Goal: Feedback & Contribution: Leave review/rating

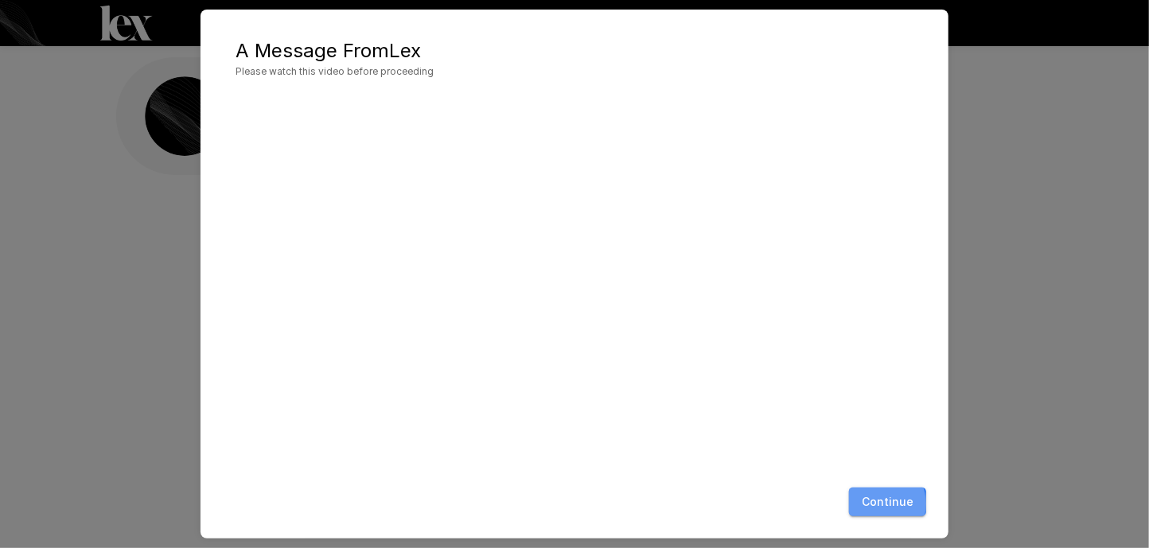
click at [875, 505] on button "Continue" at bounding box center [887, 502] width 77 height 29
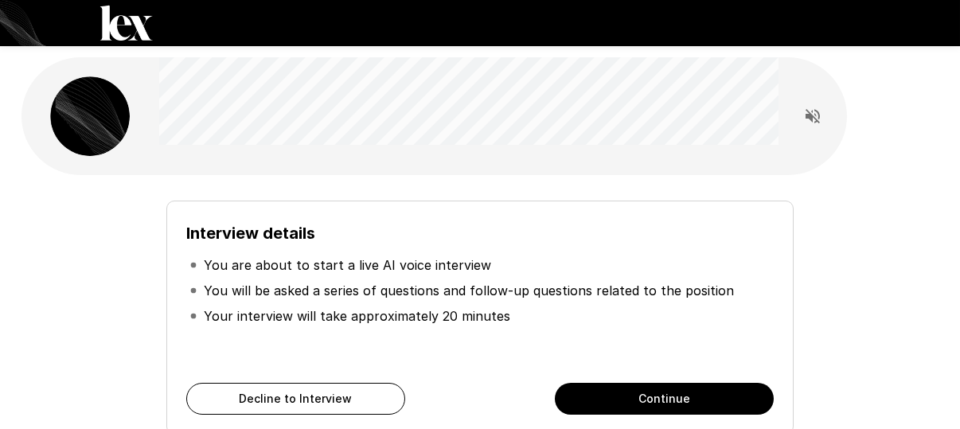
click at [54, 265] on div "Interview details You are about to start a live AI voice interview You will be …" at bounding box center [480, 311] width 904 height 247
click at [668, 396] on button "Continue" at bounding box center [664, 399] width 219 height 32
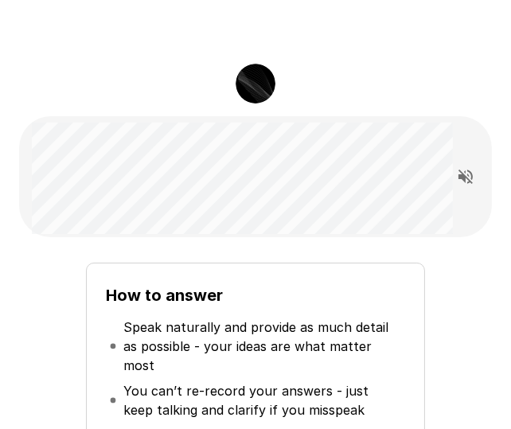
scroll to position [318, 0]
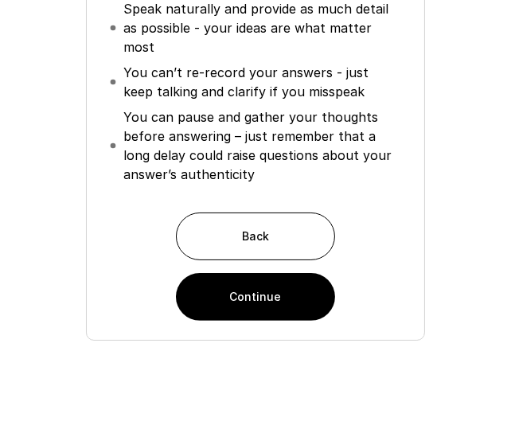
click at [45, 316] on div "How to answer Speak naturally and provide as much detail as possible - your ide…" at bounding box center [255, 136] width 460 height 409
click at [291, 285] on button "Continue" at bounding box center [255, 297] width 159 height 48
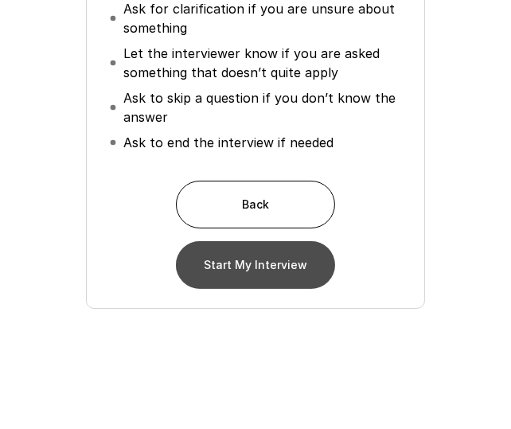
click at [212, 254] on button "Start My Interview" at bounding box center [255, 265] width 159 height 48
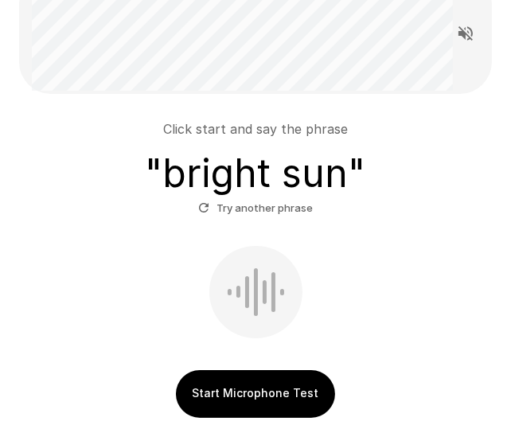
scroll to position [223, 0]
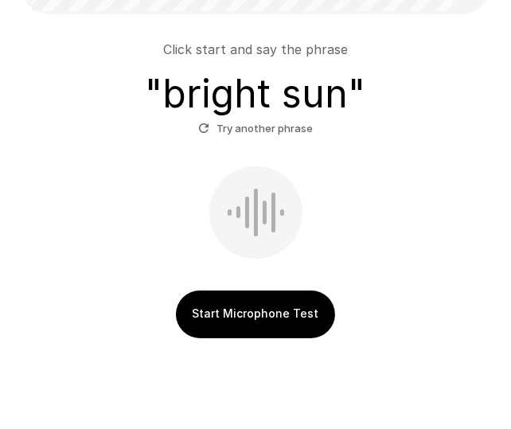
click at [263, 316] on button "Start Microphone Test" at bounding box center [255, 314] width 159 height 48
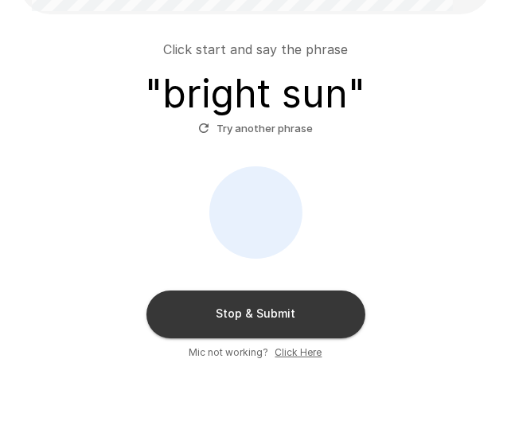
click at [272, 131] on button "Try another phrase" at bounding box center [255, 128] width 123 height 25
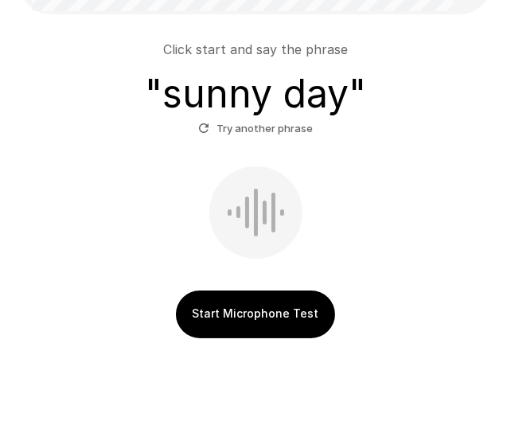
click at [285, 318] on button "Start Microphone Test" at bounding box center [255, 314] width 159 height 48
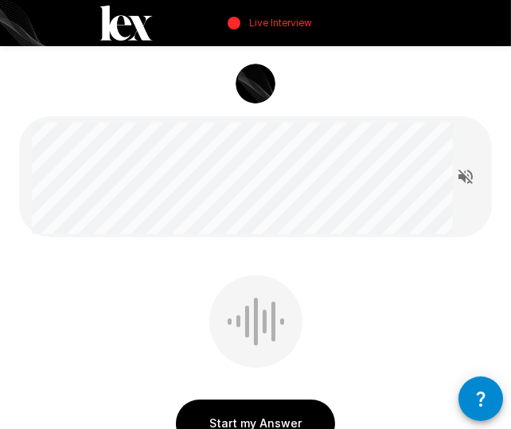
scroll to position [80, 0]
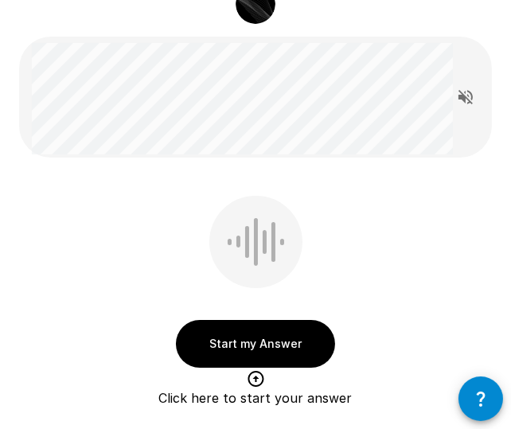
click at [275, 333] on button "Start my Answer" at bounding box center [255, 344] width 159 height 48
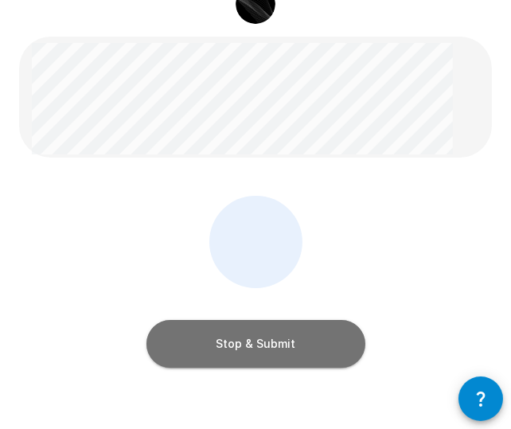
click at [280, 333] on button "Stop & Submit" at bounding box center [255, 344] width 219 height 48
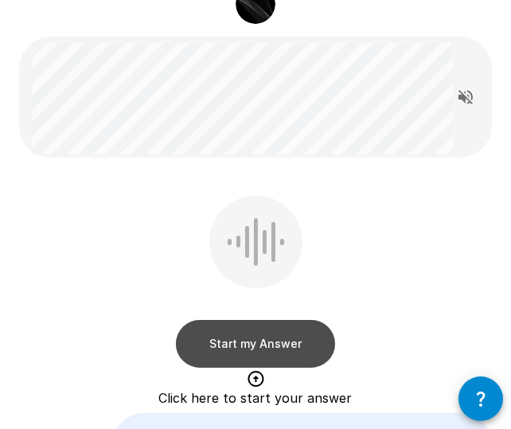
click at [284, 338] on button "Start my Answer" at bounding box center [255, 344] width 159 height 48
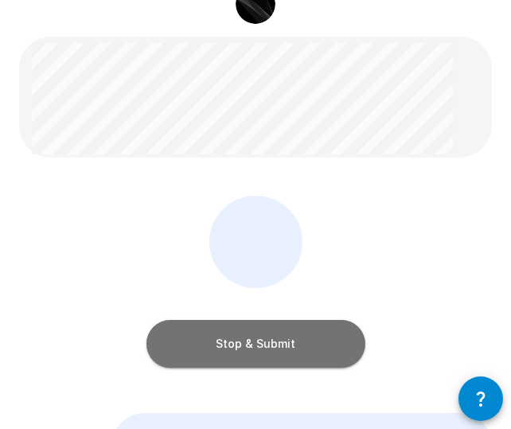
click at [292, 333] on button "Stop & Submit" at bounding box center [255, 344] width 219 height 48
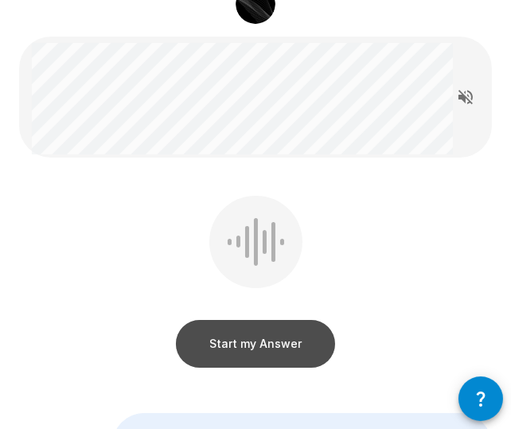
click at [283, 343] on button "Start my Answer" at bounding box center [255, 344] width 159 height 48
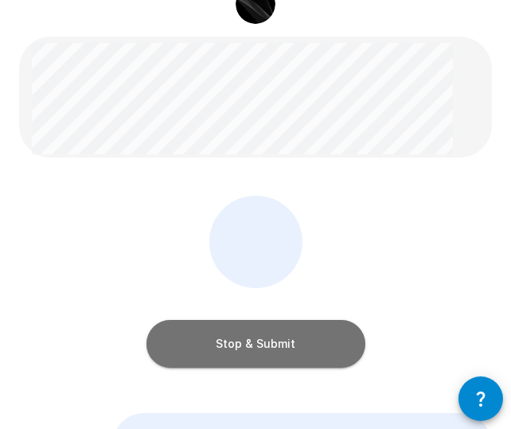
click at [283, 343] on button "Stop & Submit" at bounding box center [255, 344] width 219 height 48
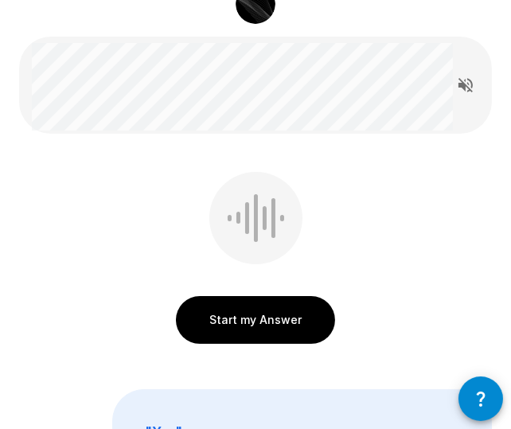
click at [267, 314] on button "Start my Answer" at bounding box center [255, 320] width 159 height 48
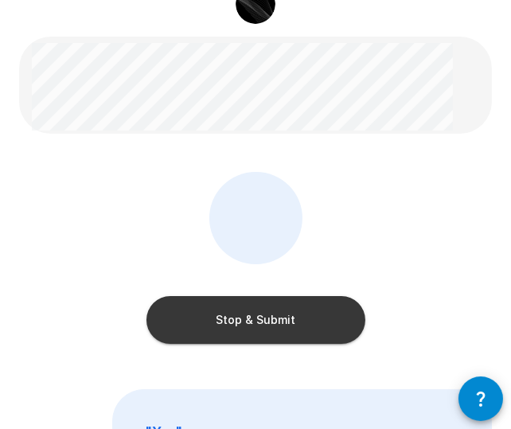
click at [271, 321] on button "Stop & Submit" at bounding box center [255, 320] width 219 height 48
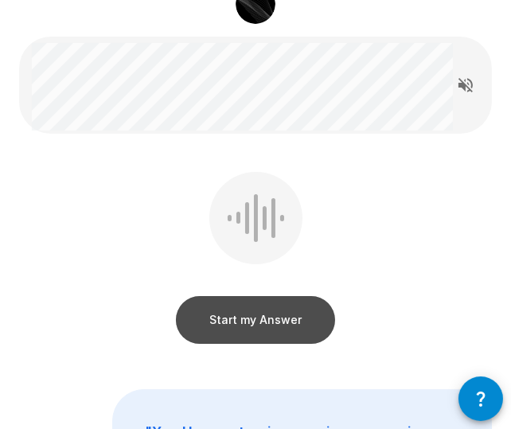
click at [279, 309] on button "Start my Answer" at bounding box center [255, 320] width 159 height 48
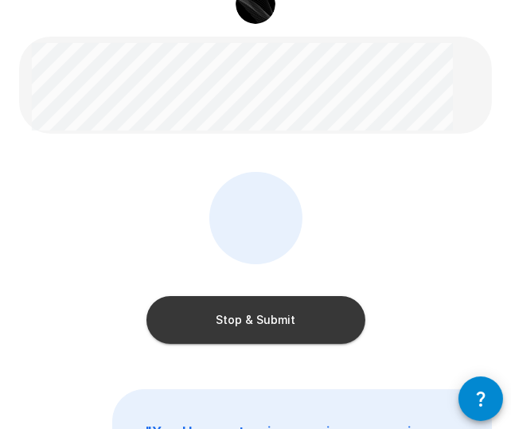
click at [284, 324] on button "Stop & Submit" at bounding box center [255, 320] width 219 height 48
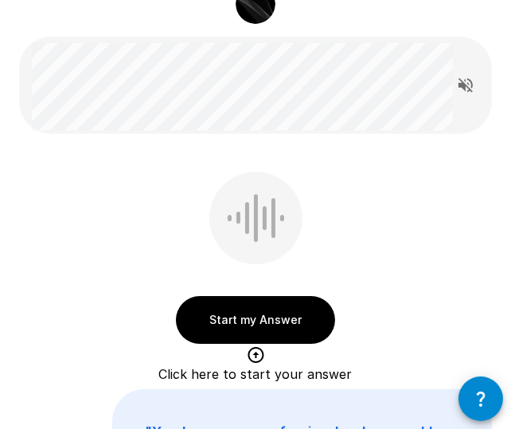
click at [262, 320] on button "Start my Answer" at bounding box center [255, 320] width 159 height 48
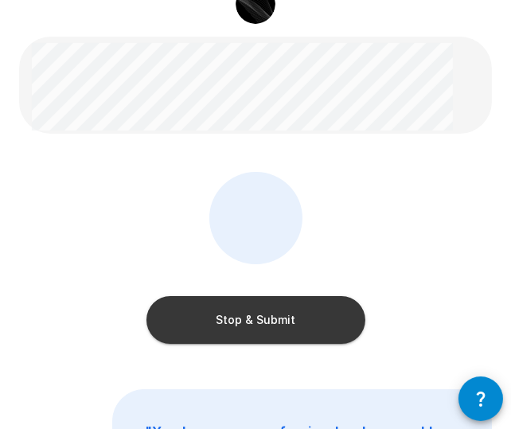
click at [260, 321] on button "Stop & Submit" at bounding box center [255, 320] width 219 height 48
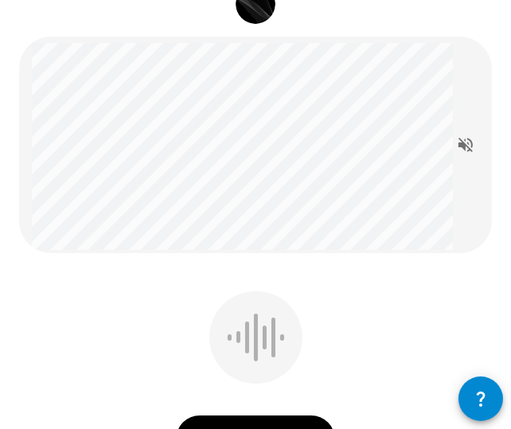
scroll to position [159, 0]
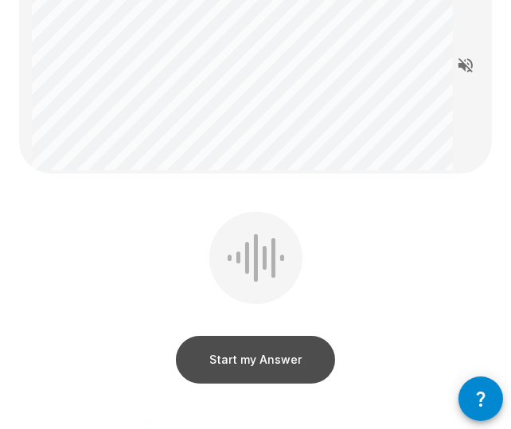
click at [258, 357] on button "Start my Answer" at bounding box center [255, 360] width 159 height 48
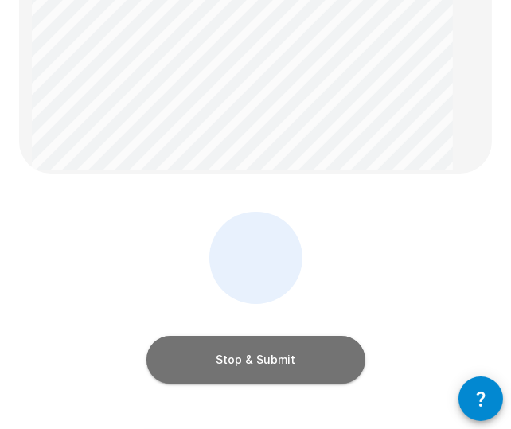
click at [244, 362] on button "Stop & Submit" at bounding box center [255, 360] width 219 height 48
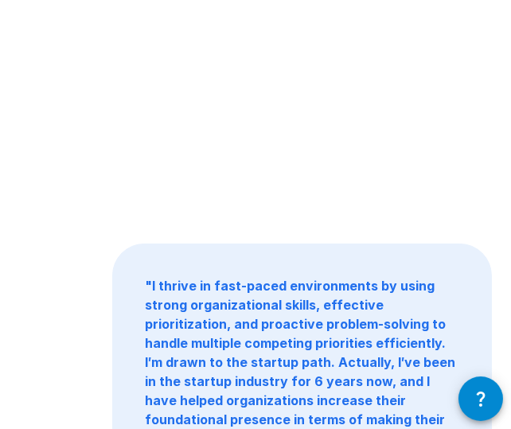
scroll to position [34, 0]
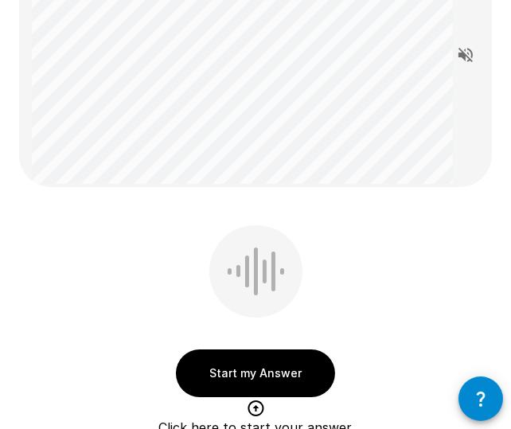
click at [248, 364] on button "Start my Answer" at bounding box center [255, 373] width 159 height 48
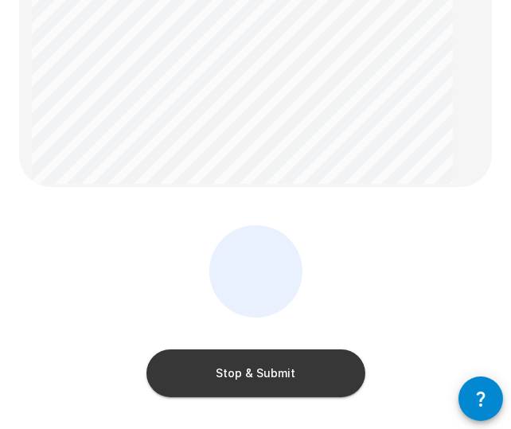
click at [285, 358] on button "Stop & Submit" at bounding box center [255, 373] width 219 height 48
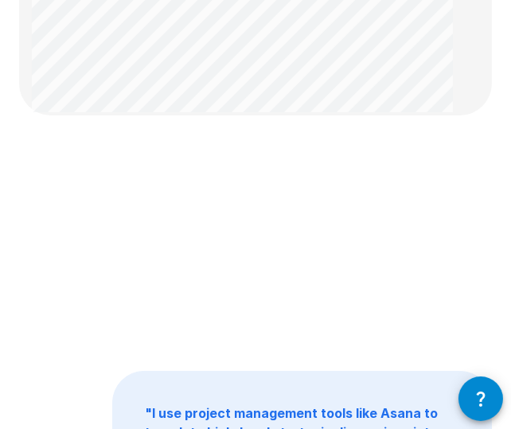
click at [216, 218] on div at bounding box center [255, 243] width 473 height 179
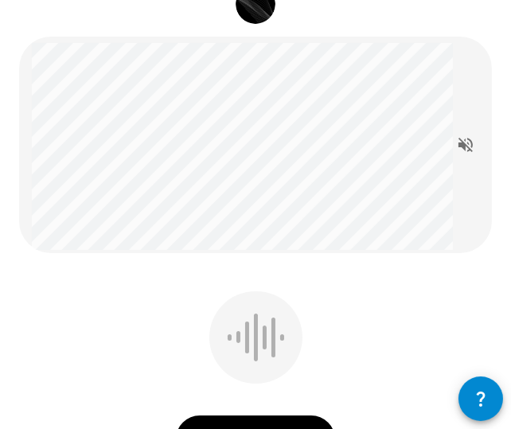
scroll to position [239, 0]
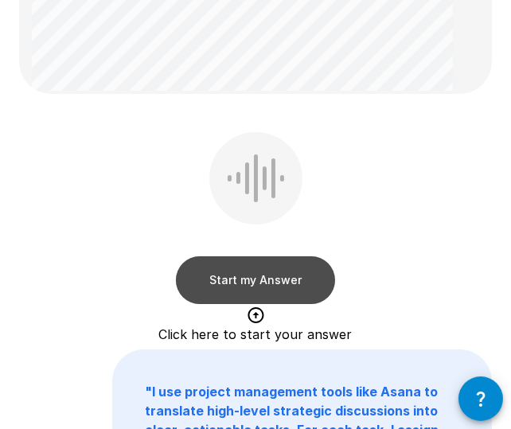
click at [258, 273] on button "Start my Answer" at bounding box center [255, 280] width 159 height 48
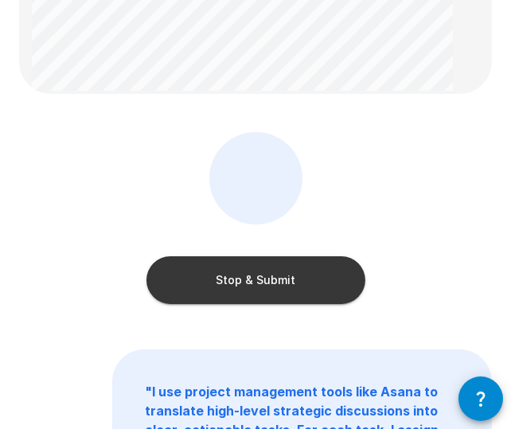
click at [259, 268] on button "Stop & Submit" at bounding box center [255, 280] width 219 height 48
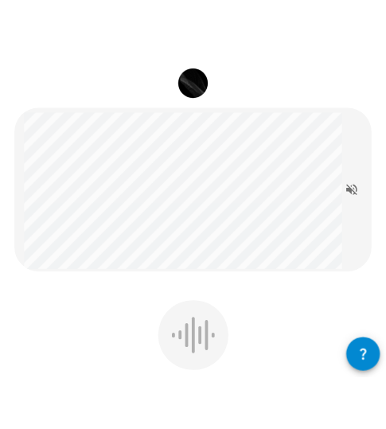
scroll to position [123, 0]
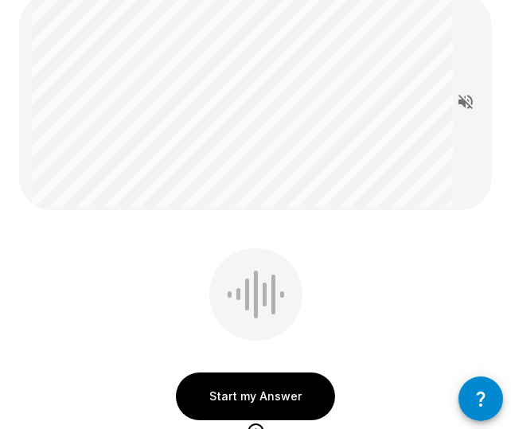
click at [248, 390] on button "Start my Answer" at bounding box center [255, 396] width 159 height 48
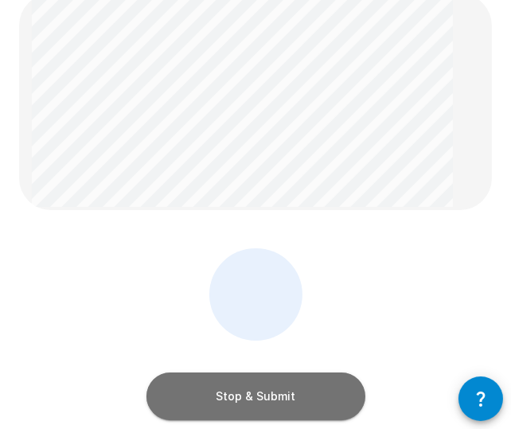
click at [299, 392] on button "Stop & Submit" at bounding box center [255, 396] width 219 height 48
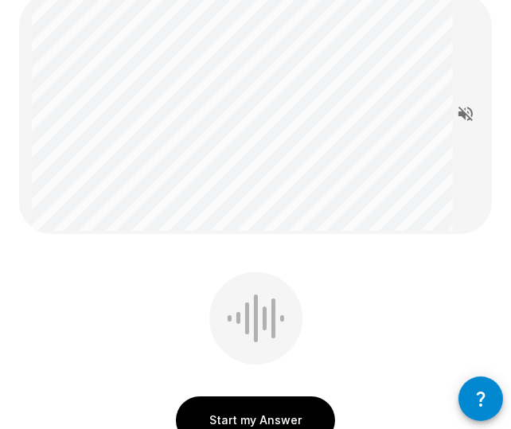
click at [298, 410] on button "Start my Answer" at bounding box center [255, 420] width 159 height 48
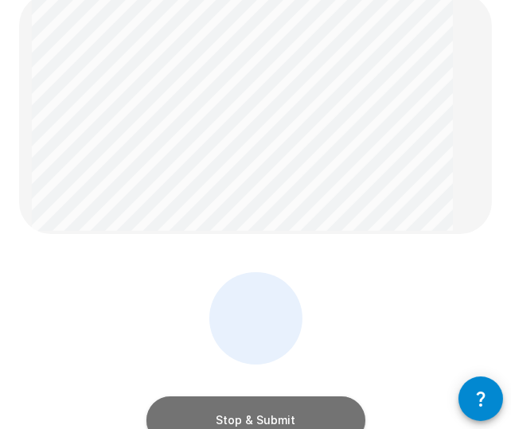
click at [290, 410] on button "Stop & Submit" at bounding box center [255, 420] width 219 height 48
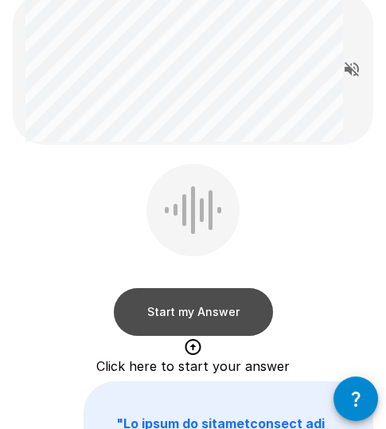
click at [222, 307] on button "Start my Answer" at bounding box center [193, 312] width 159 height 48
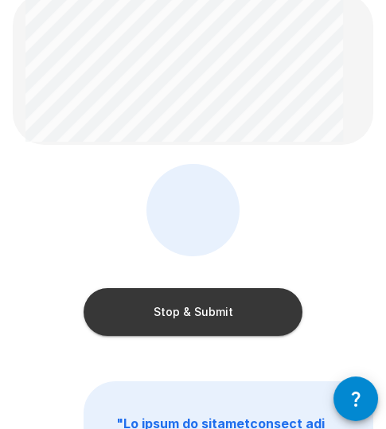
click at [241, 306] on button "Stop & Submit" at bounding box center [193, 312] width 219 height 48
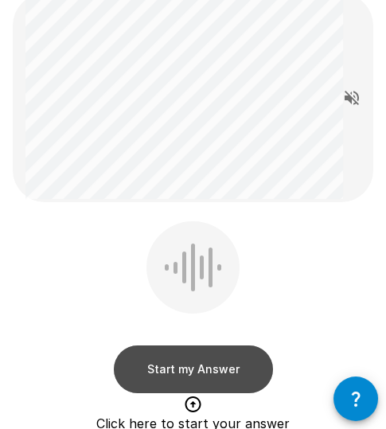
click at [206, 376] on button "Start my Answer" at bounding box center [193, 369] width 159 height 48
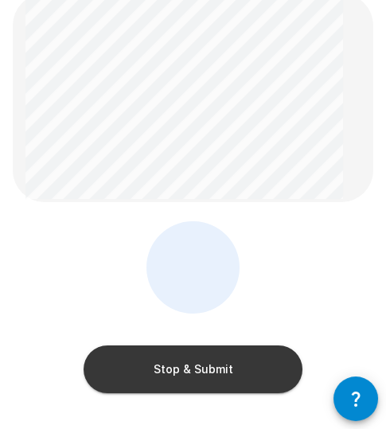
click at [205, 373] on button "Stop & Submit" at bounding box center [193, 369] width 219 height 48
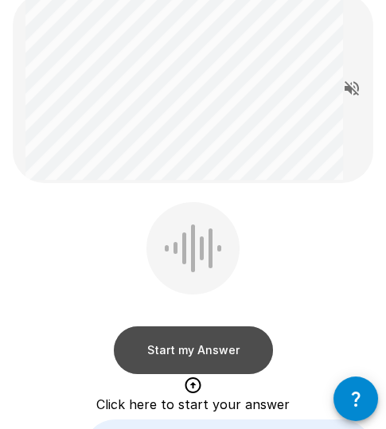
click at [205, 341] on button "Start my Answer" at bounding box center [193, 350] width 159 height 48
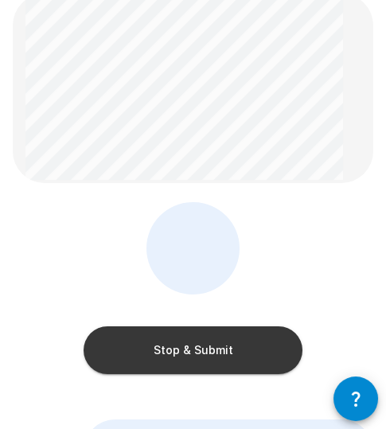
click at [200, 344] on button "Stop & Submit" at bounding box center [193, 350] width 219 height 48
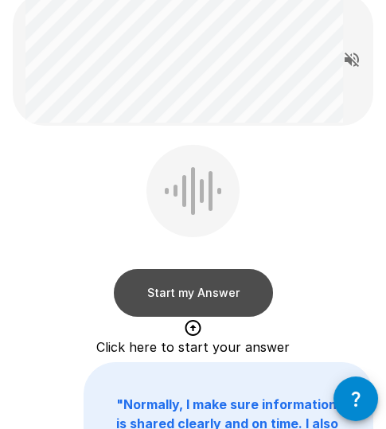
click at [227, 301] on button "Start my Answer" at bounding box center [193, 293] width 159 height 48
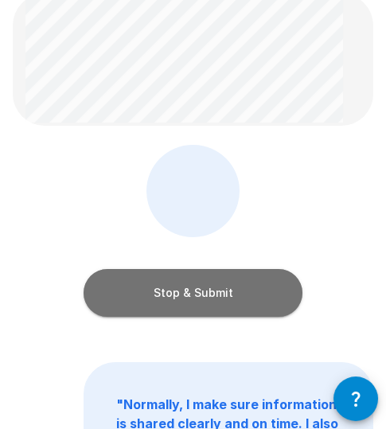
click at [220, 294] on button "Stop & Submit" at bounding box center [193, 293] width 219 height 48
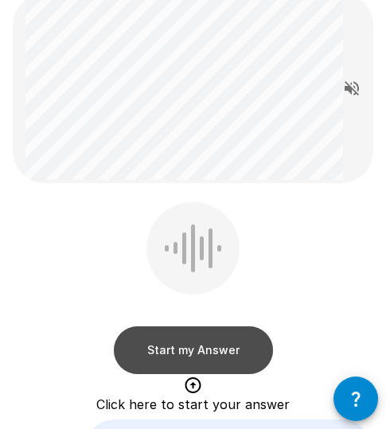
click at [190, 345] on button "Start my Answer" at bounding box center [193, 350] width 159 height 48
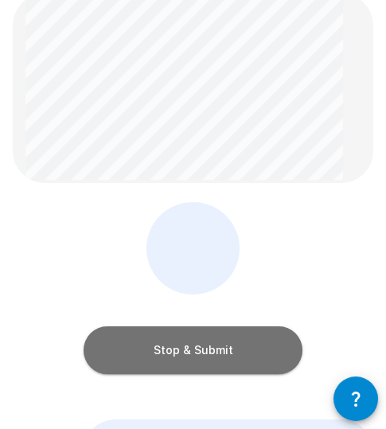
click at [224, 345] on button "Stop & Submit" at bounding box center [193, 350] width 219 height 48
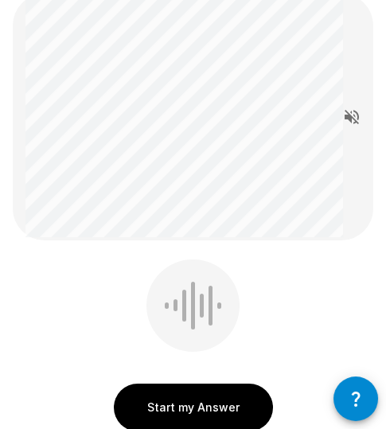
click at [281, 339] on div "Start my Answer" at bounding box center [193, 348] width 360 height 179
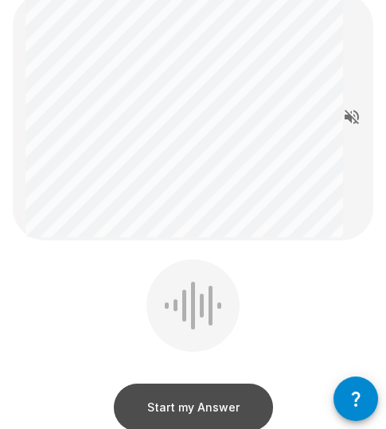
click at [236, 398] on button "Start my Answer" at bounding box center [193, 408] width 159 height 48
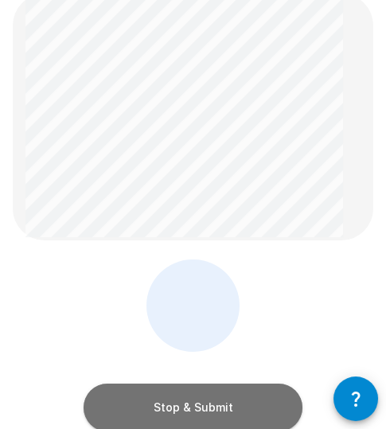
click at [232, 396] on button "Stop & Submit" at bounding box center [193, 408] width 219 height 48
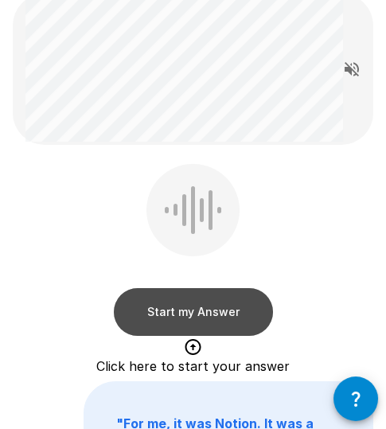
click at [215, 301] on button "Start my Answer" at bounding box center [193, 312] width 159 height 48
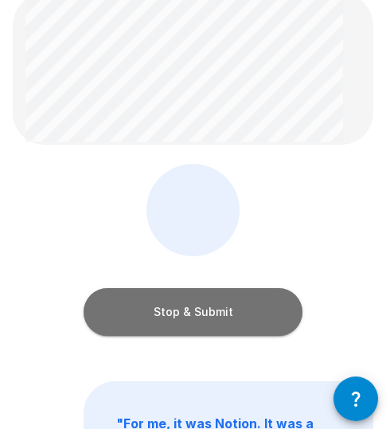
click at [247, 309] on button "Stop & Submit" at bounding box center [193, 312] width 219 height 48
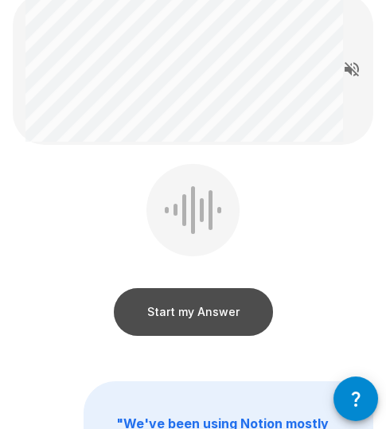
click at [191, 311] on button "Start my Answer" at bounding box center [193, 312] width 159 height 48
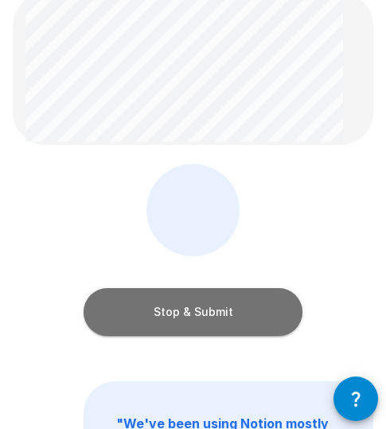
click at [191, 311] on button "Stop & Submit" at bounding box center [193, 312] width 219 height 48
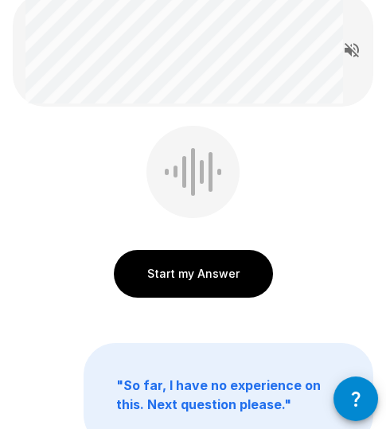
click at [201, 274] on button "Start my Answer" at bounding box center [193, 274] width 159 height 48
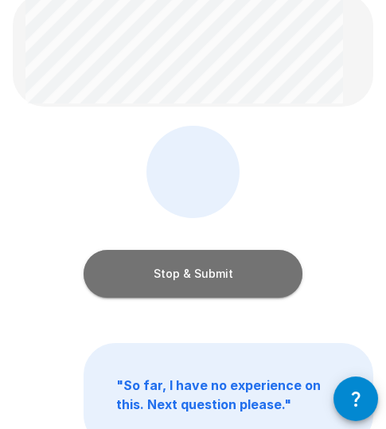
click at [206, 278] on button "Stop & Submit" at bounding box center [193, 274] width 219 height 48
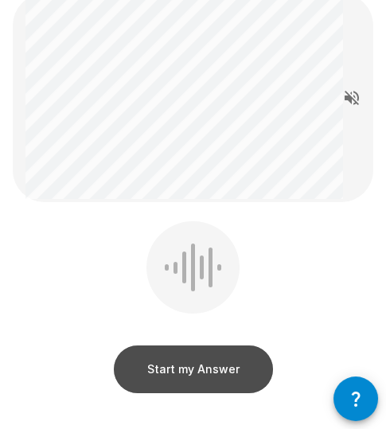
click at [150, 370] on button "Start my Answer" at bounding box center [193, 369] width 159 height 48
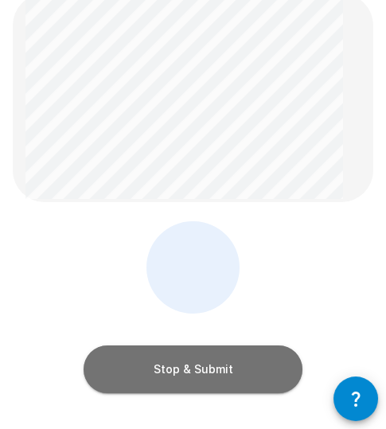
click at [150, 370] on button "Stop & Submit" at bounding box center [193, 369] width 219 height 48
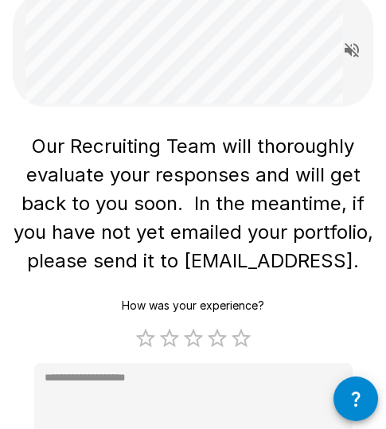
scroll to position [175, 0]
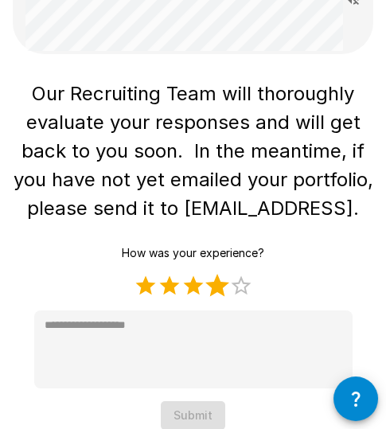
click at [222, 293] on label "4 Stars" at bounding box center [217, 286] width 24 height 24
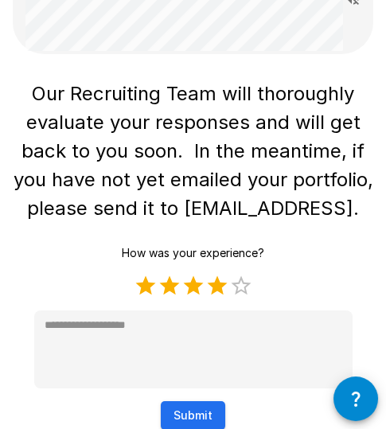
type textarea "*"
click at [194, 418] on button "Submit" at bounding box center [193, 415] width 64 height 29
